Goal: Task Accomplishment & Management: Manage account settings

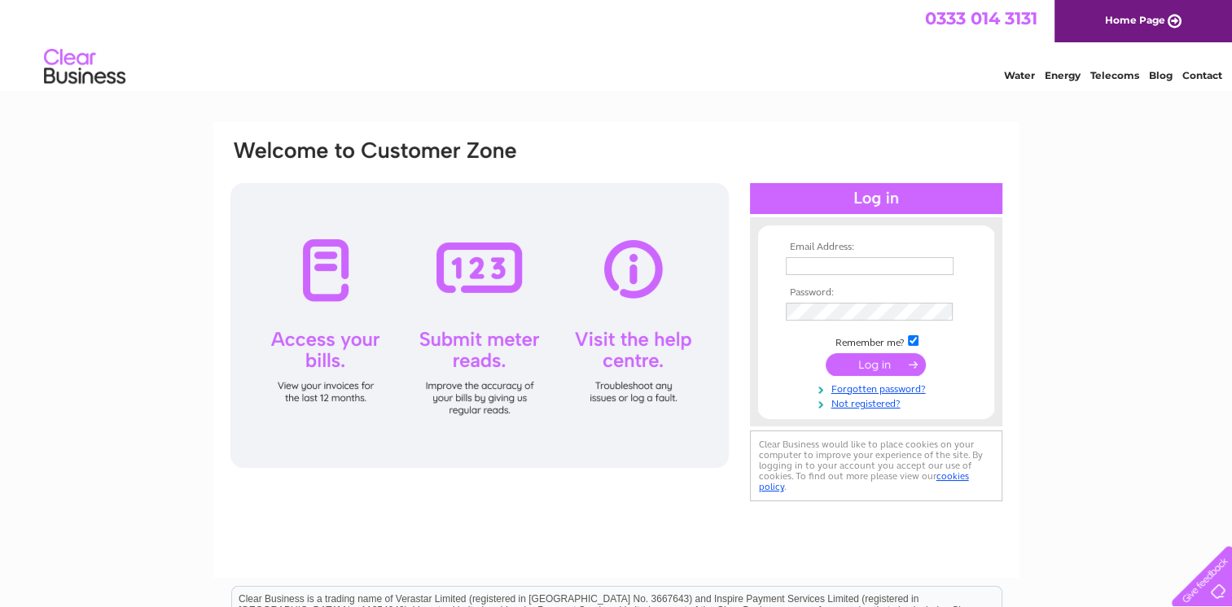
type input "rosemary@carpetronic.co.uk"
click at [880, 362] on input "submit" at bounding box center [875, 364] width 100 height 23
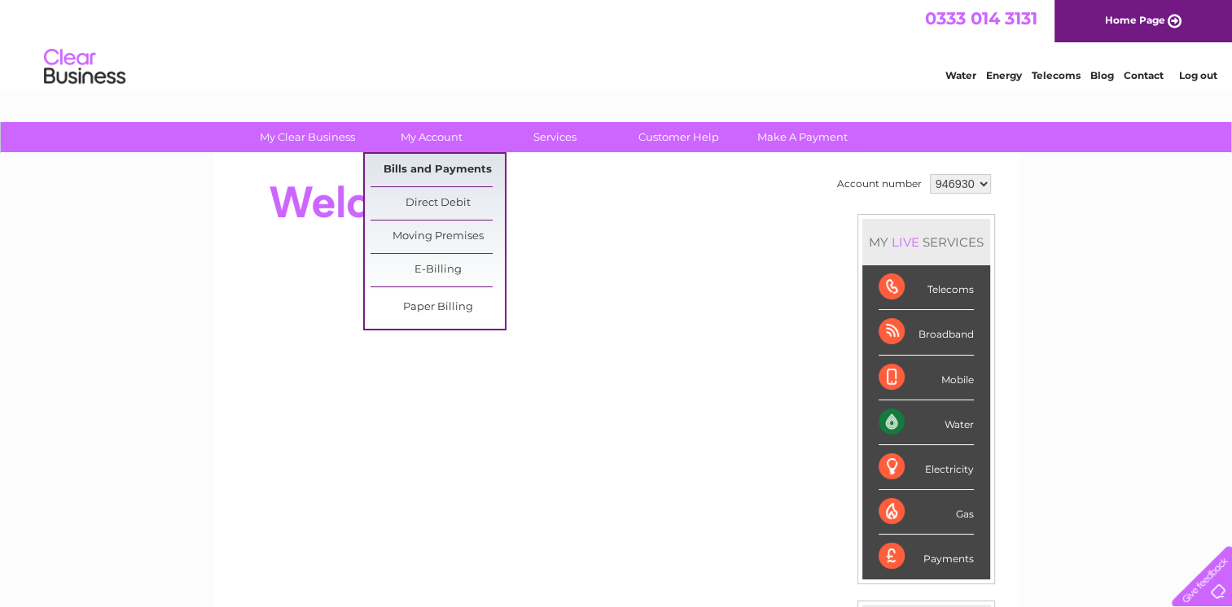
click at [427, 173] on link "Bills and Payments" at bounding box center [437, 170] width 134 height 33
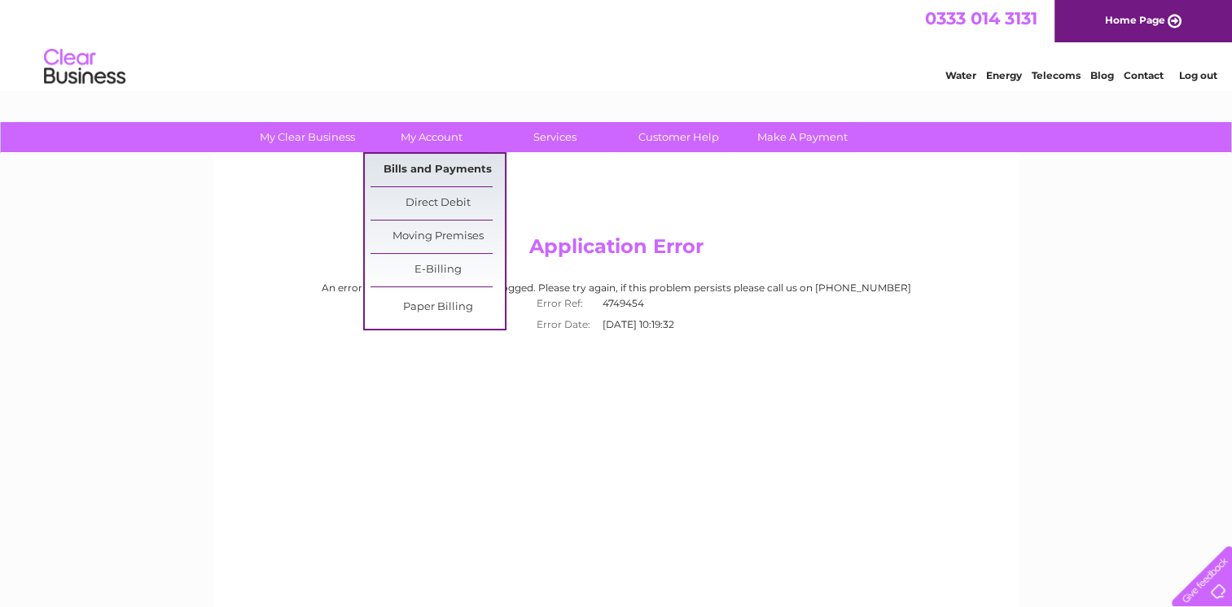
click at [412, 169] on link "Bills and Payments" at bounding box center [437, 170] width 134 height 33
click at [433, 169] on link "Bills and Payments" at bounding box center [437, 170] width 134 height 33
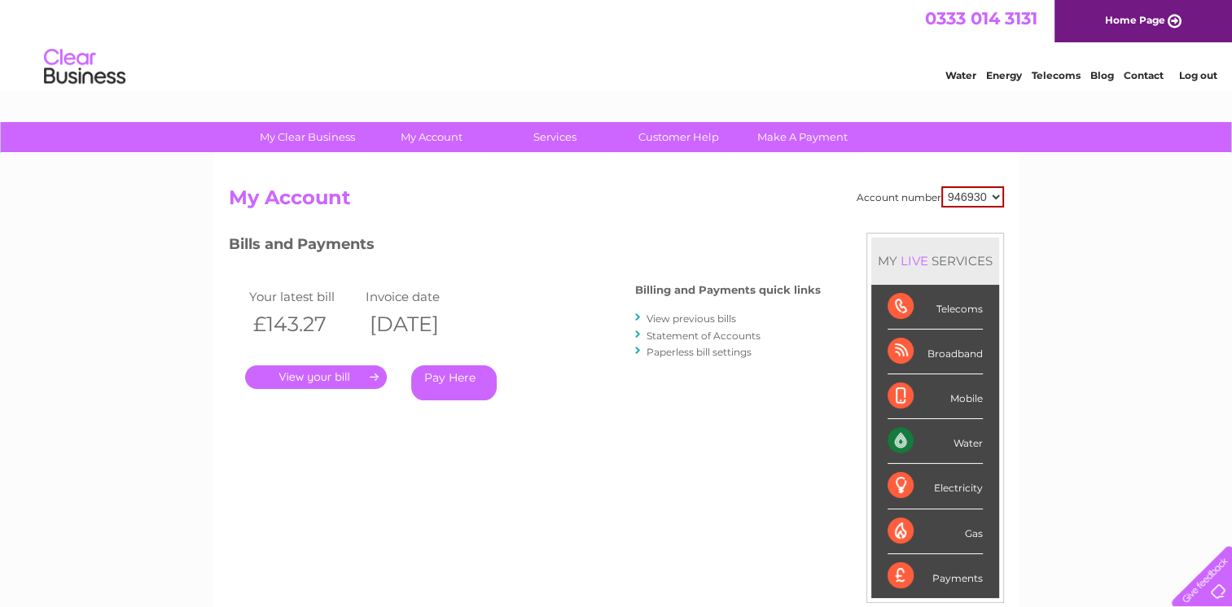
click at [331, 381] on link "." at bounding box center [316, 378] width 142 height 24
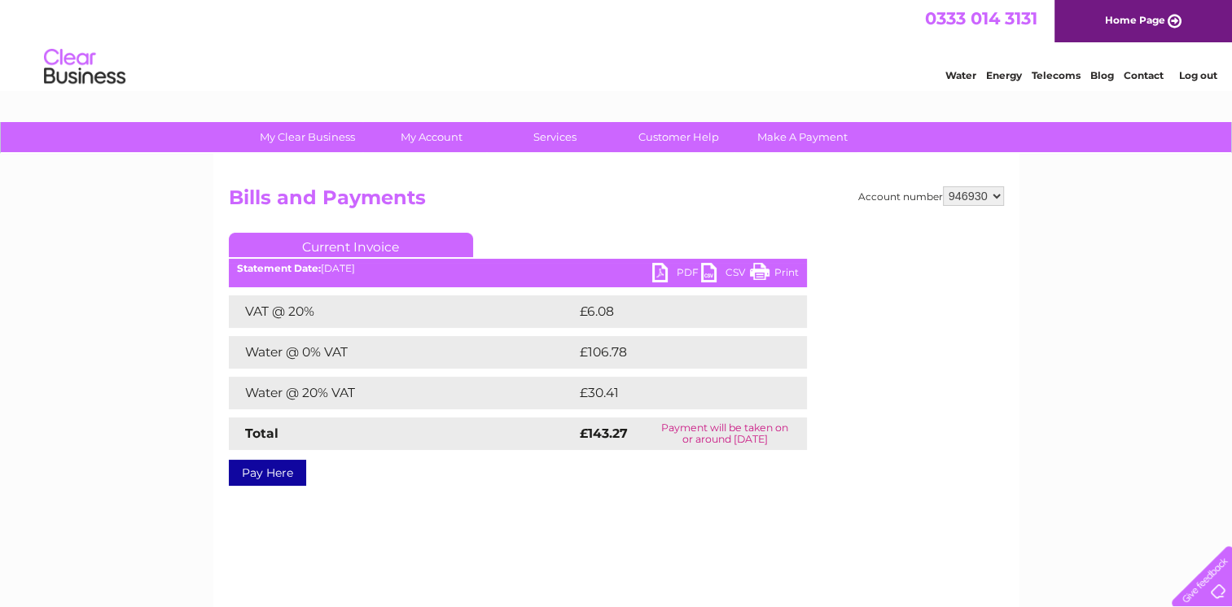
click at [659, 270] on link "PDF" at bounding box center [676, 275] width 49 height 24
